Goal: Download file/media

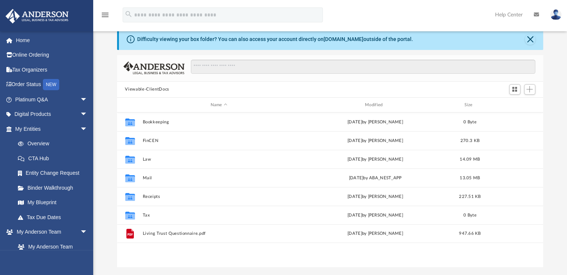
scroll to position [164, 420]
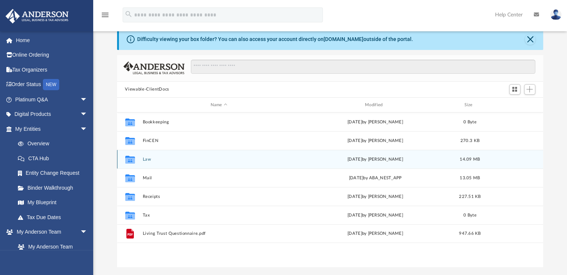
click at [149, 160] on button "Law" at bounding box center [218, 159] width 153 height 5
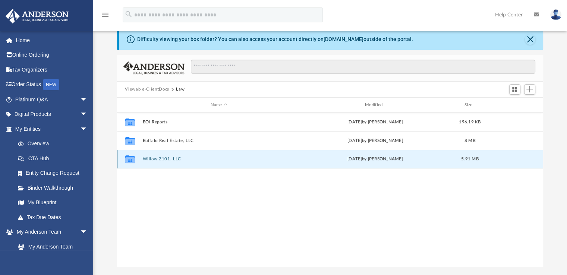
click at [170, 161] on button "Willow 2101, LLC" at bounding box center [218, 159] width 153 height 5
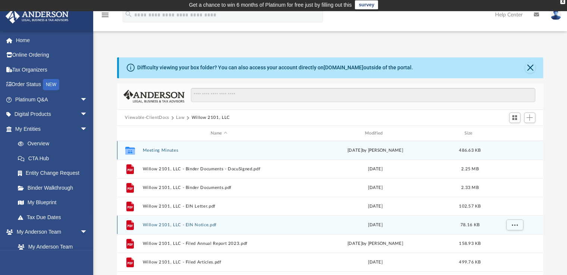
scroll to position [0, 0]
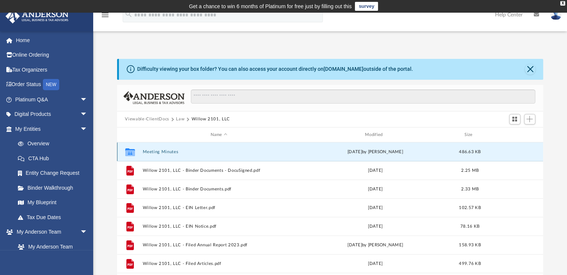
click at [161, 152] on button "Meeting Minutes" at bounding box center [218, 151] width 153 height 5
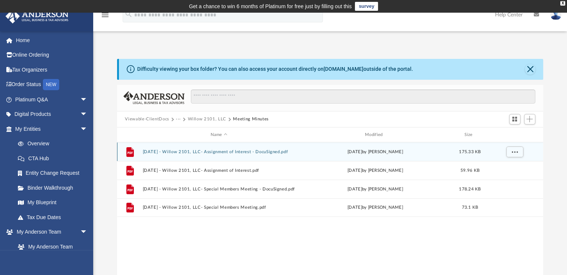
click at [253, 150] on button "2025.7.11 - Willow 2101, LLC- Assignment of Interest - DocuSigned.pdf" at bounding box center [218, 151] width 153 height 5
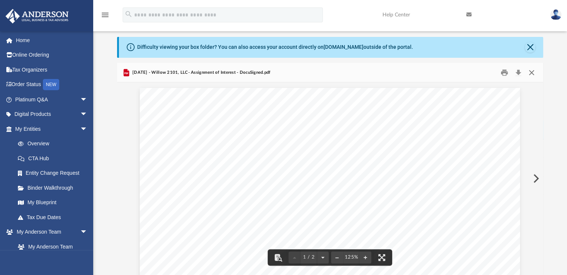
click at [530, 72] on button "Close" at bounding box center [531, 73] width 13 height 12
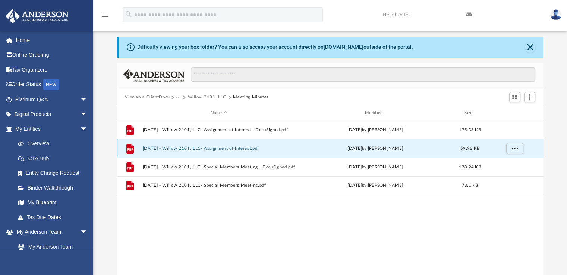
click at [237, 149] on button "2025.7.11 - Willow 2101, LLC- Assignment of Interest.pdf" at bounding box center [218, 148] width 153 height 5
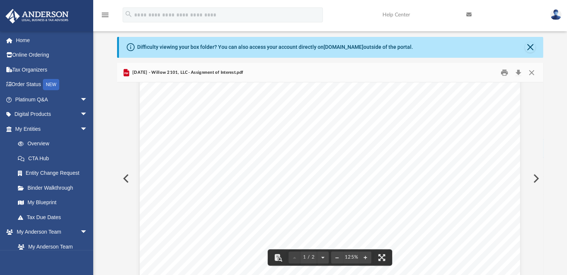
scroll to position [132, 0]
click at [531, 72] on button "Close" at bounding box center [531, 73] width 13 height 12
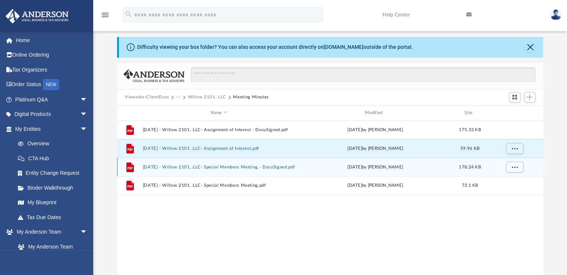
click at [264, 164] on div "File 2025.7.11 - Willow 2101, LLC- Special Members Meeting - DocuSigned.pdf Thu…" at bounding box center [330, 167] width 426 height 19
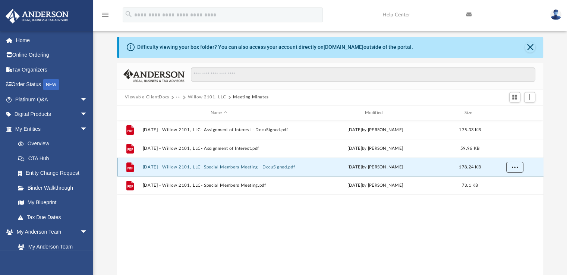
click at [511, 168] on button "More options" at bounding box center [514, 167] width 17 height 11
click at [506, 196] on li "Download" at bounding box center [508, 194] width 22 height 8
click at [531, 48] on button "Close" at bounding box center [530, 47] width 10 height 10
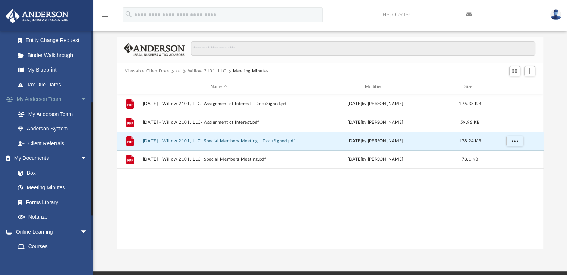
scroll to position [134, 0]
click at [38, 173] on link "Box" at bounding box center [54, 171] width 88 height 15
click at [28, 173] on link "Box" at bounding box center [54, 171] width 88 height 15
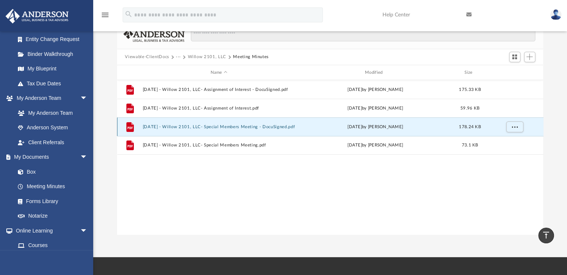
scroll to position [18, 0]
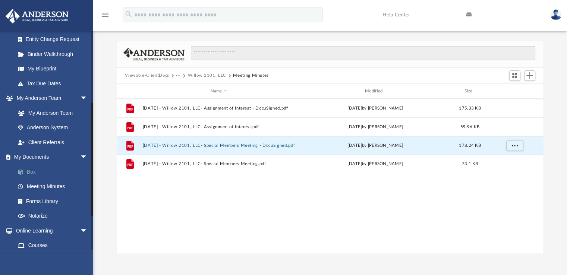
click at [31, 171] on link "Box" at bounding box center [54, 171] width 88 height 15
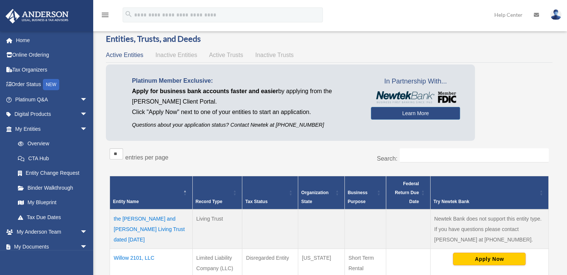
scroll to position [166, 0]
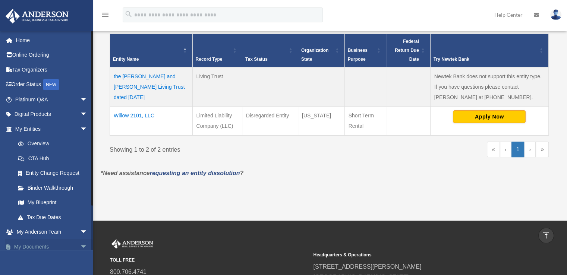
click at [80, 247] on span "arrow_drop_down" at bounding box center [87, 246] width 15 height 15
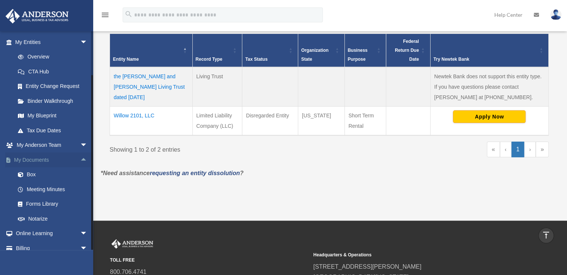
scroll to position [109, 0]
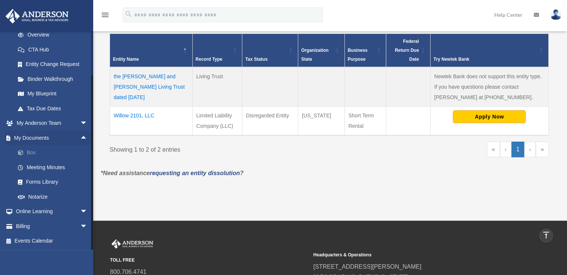
click at [31, 152] on link "Box" at bounding box center [54, 152] width 88 height 15
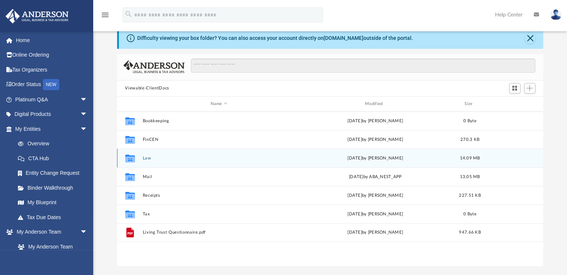
scroll to position [33, 0]
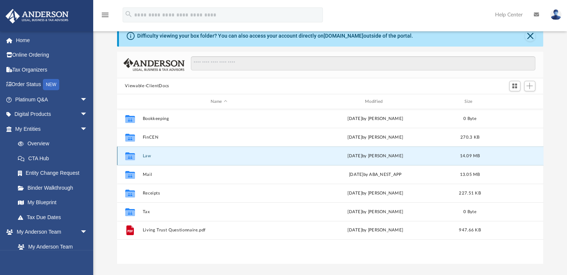
click at [147, 154] on button "Law" at bounding box center [218, 156] width 153 height 5
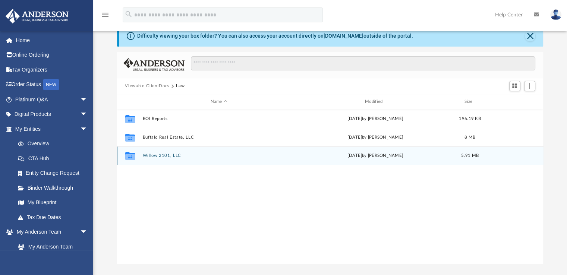
click at [165, 154] on button "Willow 2101, LLC" at bounding box center [218, 156] width 153 height 5
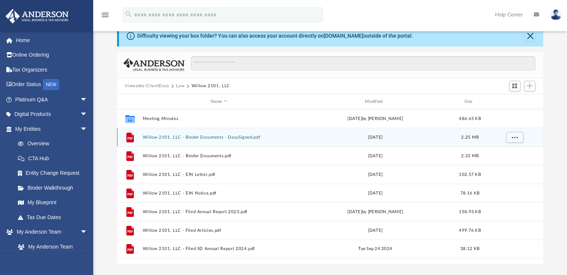
click at [228, 136] on button "Willow 2101, LLC - Binder Documents - DocuSigned.pdf" at bounding box center [218, 137] width 153 height 5
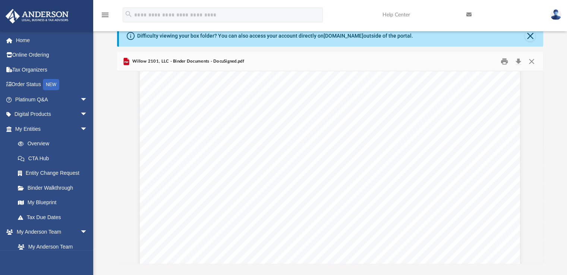
scroll to position [710, 0]
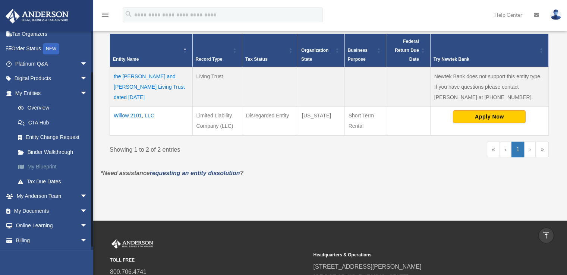
scroll to position [50, 0]
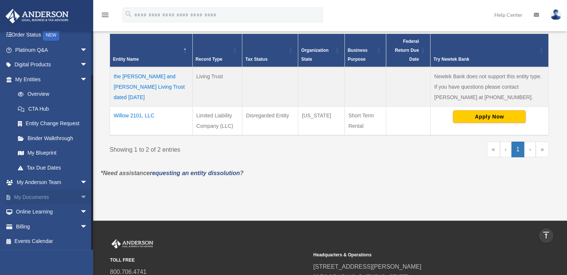
click at [39, 197] on link "My Documents arrow_drop_down" at bounding box center [52, 197] width 94 height 15
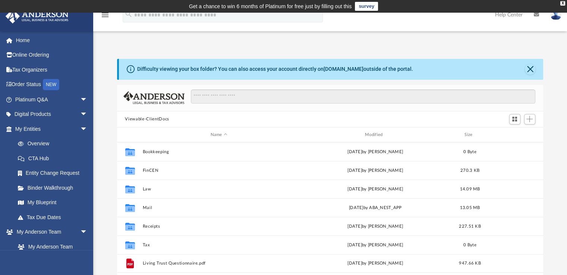
scroll to position [164, 420]
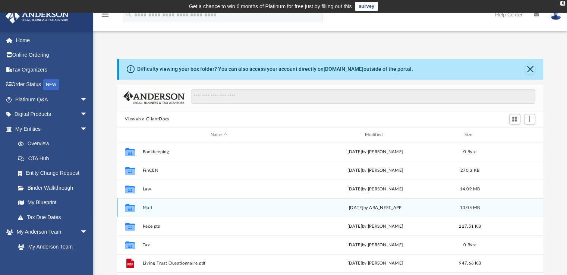
click at [151, 209] on button "Mail" at bounding box center [218, 207] width 153 height 5
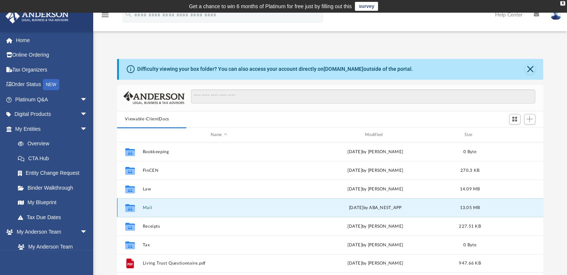
click at [145, 209] on button "Mail" at bounding box center [218, 207] width 153 height 5
click at [386, 205] on div "[DATE] by ABA_NEST_APP" at bounding box center [375, 208] width 153 height 7
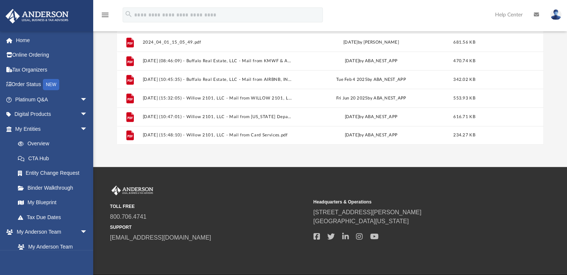
scroll to position [153, 0]
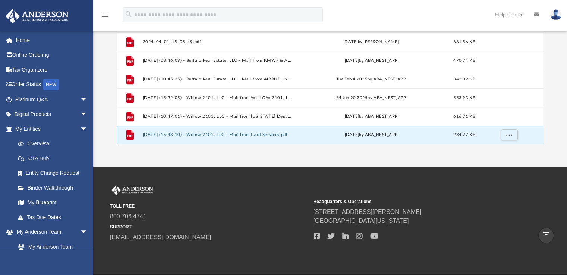
click at [248, 133] on button "[DATE] (15:48:10) - Willow 2101, LLC - Mail from Card Services.pdf" at bounding box center [217, 135] width 150 height 5
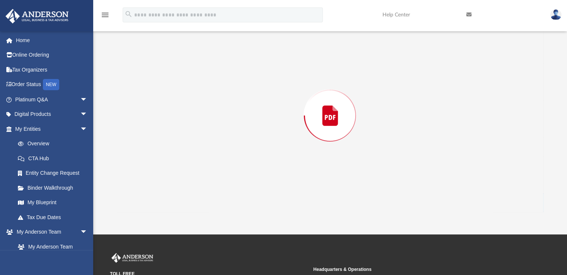
click at [248, 133] on div "Preview" at bounding box center [330, 115] width 426 height 192
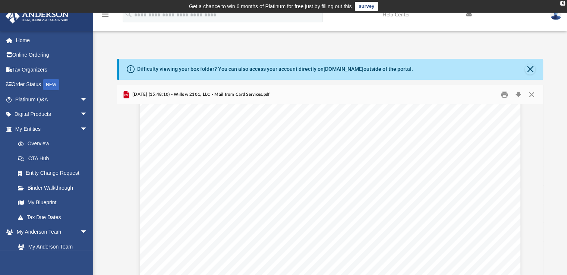
scroll to position [0, 0]
click at [533, 97] on button "Close" at bounding box center [531, 95] width 13 height 12
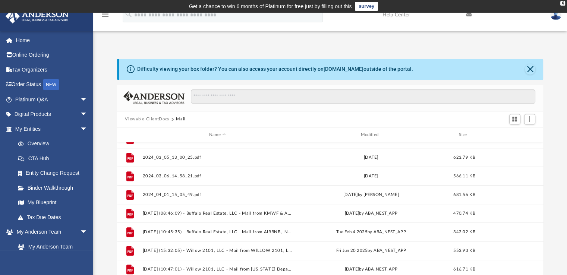
scroll to position [150, 0]
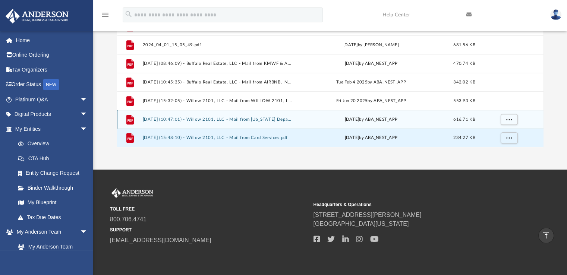
click at [270, 118] on button "[DATE] (10:47:01) - Willow 2101, LLC - Mail from [US_STATE] Department of Reven…" at bounding box center [217, 119] width 150 height 5
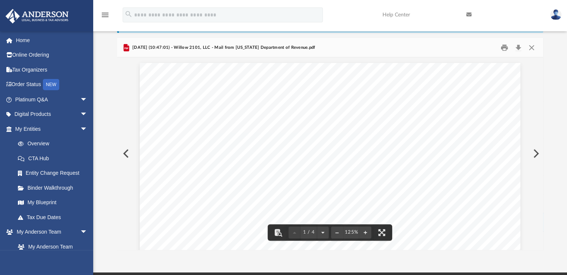
scroll to position [0, 0]
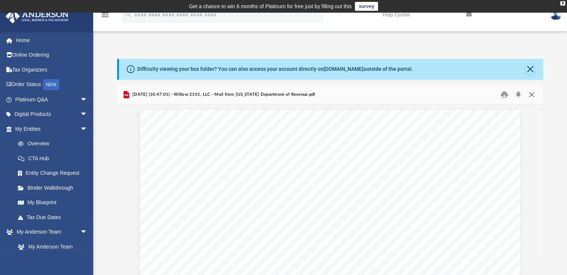
click at [532, 97] on button "Close" at bounding box center [531, 95] width 13 height 12
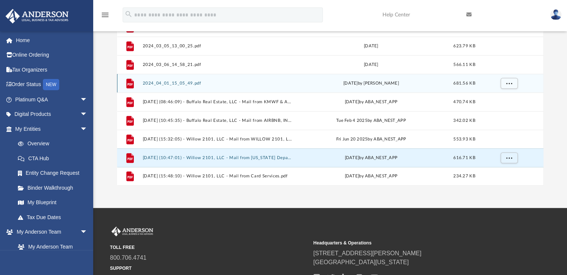
scroll to position [124, 0]
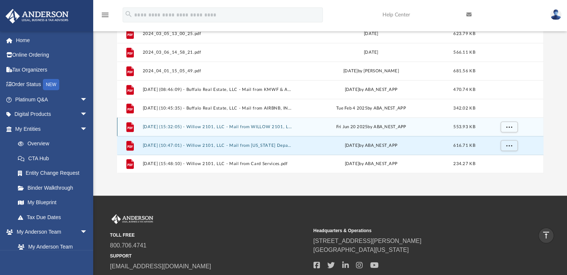
click at [276, 128] on button "2025.06.20 (15:32:05) - Willow 2101, LLC - Mail from WILLOW 2101, LLC.pdf" at bounding box center [217, 126] width 150 height 5
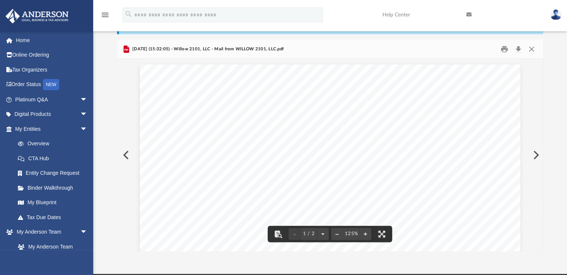
scroll to position [0, 0]
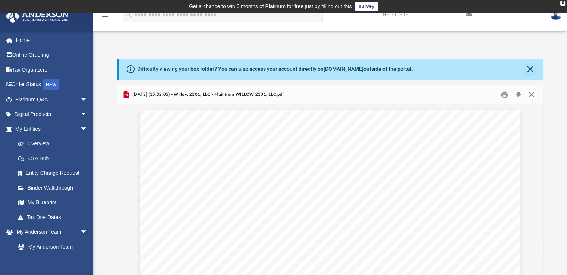
click at [533, 95] on button "Close" at bounding box center [531, 95] width 13 height 12
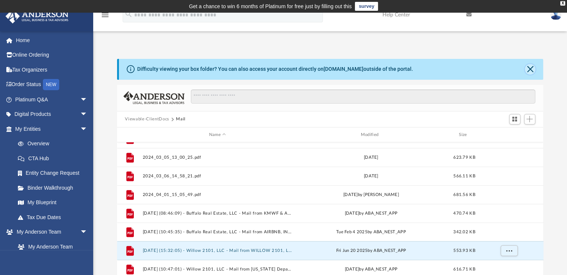
click at [531, 69] on button "Close" at bounding box center [530, 69] width 10 height 10
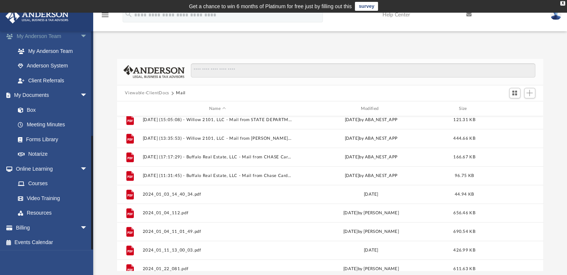
scroll to position [197, 0]
click at [32, 107] on link "Box" at bounding box center [54, 108] width 88 height 15
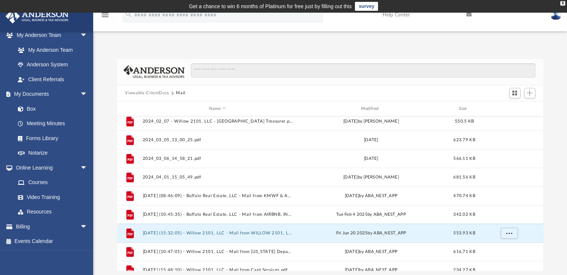
scroll to position [591, 0]
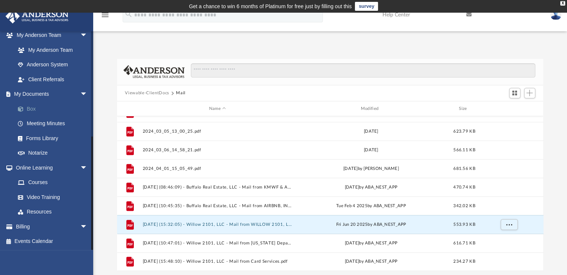
click at [34, 109] on link "Box" at bounding box center [54, 108] width 88 height 15
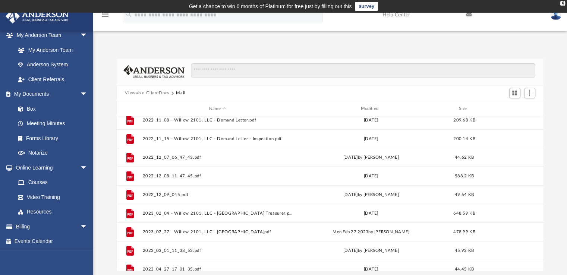
scroll to position [0, 0]
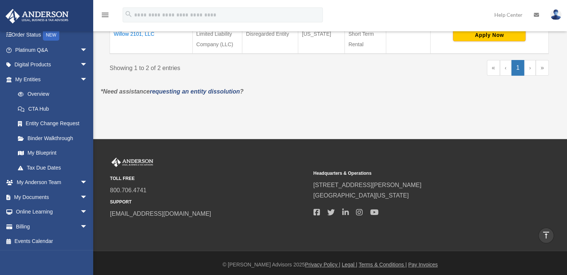
scroll to position [250, 0]
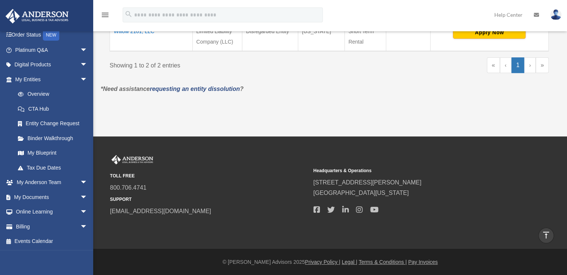
click at [66, 177] on link "My [PERSON_NAME] Team arrow_drop_down" at bounding box center [52, 182] width 94 height 15
click at [57, 196] on link "My Documents arrow_drop_down" at bounding box center [52, 197] width 94 height 15
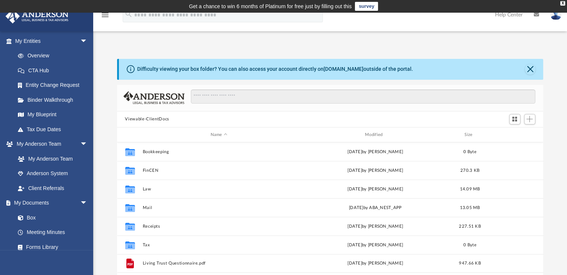
scroll to position [92, 0]
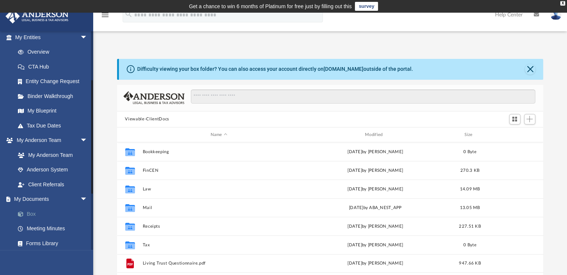
click at [31, 216] on link "Box" at bounding box center [54, 213] width 88 height 15
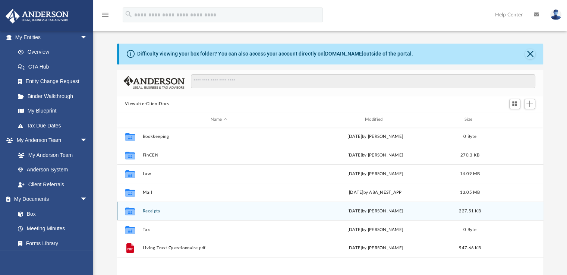
scroll to position [0, 0]
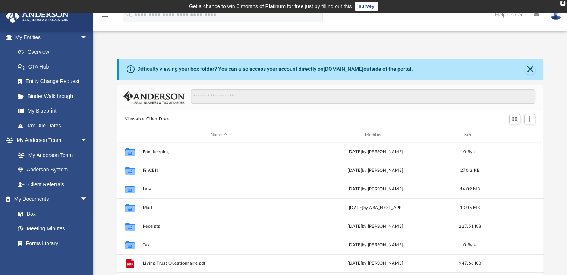
click at [556, 18] on img at bounding box center [555, 14] width 11 height 11
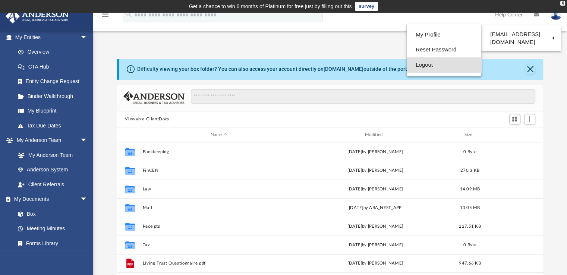
click at [422, 67] on link "Logout" at bounding box center [444, 64] width 75 height 15
